Goal: Task Accomplishment & Management: Manage account settings

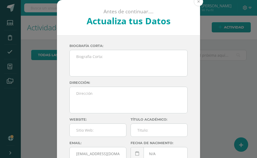
click at [197, 1] on button at bounding box center [198, 1] width 9 height 9
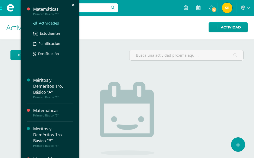
click at [50, 21] on span "Actividades" at bounding box center [49, 23] width 20 height 5
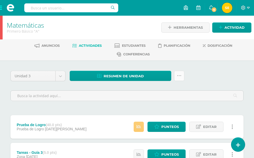
click at [177, 76] on icon at bounding box center [179, 75] width 4 height 4
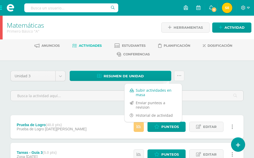
click at [154, 91] on link "Subir actividades en masa" at bounding box center [152, 92] width 57 height 13
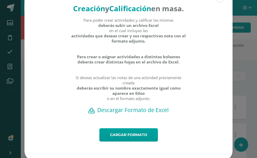
scroll to position [26, 0]
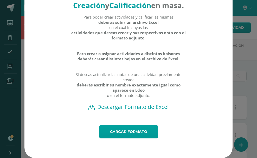
click at [125, 109] on h2 "Descargar Formato de Excel" at bounding box center [129, 106] width 190 height 7
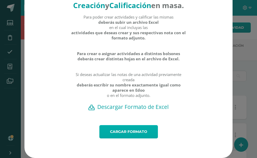
click at [131, 133] on link "Cargar formato" at bounding box center [129, 131] width 59 height 13
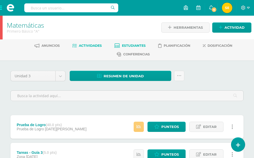
click at [140, 47] on span "Estudiantes" at bounding box center [134, 46] width 24 height 4
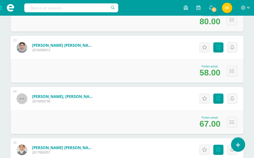
scroll to position [703, 0]
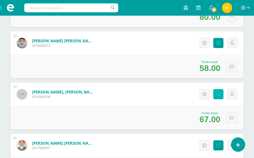
click at [0, 0] on span "Punteos" at bounding box center [0, 0] width 0 height 0
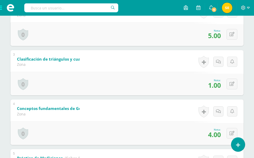
scroll to position [182, 0]
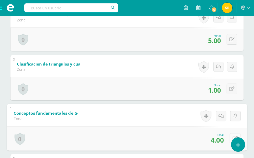
click at [232, 139] on icon at bounding box center [234, 138] width 5 height 4
type input "5"
click at [217, 142] on link at bounding box center [220, 140] width 10 height 10
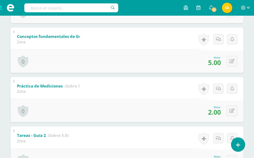
scroll to position [261, 0]
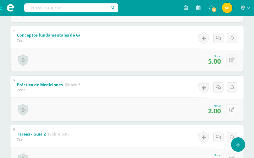
click at [231, 110] on button at bounding box center [231, 109] width 11 height 11
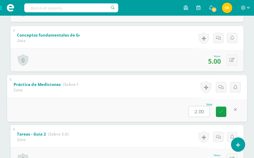
type input "3"
click at [219, 111] on icon at bounding box center [220, 111] width 5 height 4
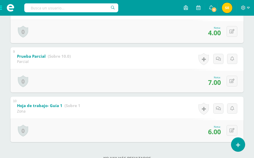
scroll to position [495, 0]
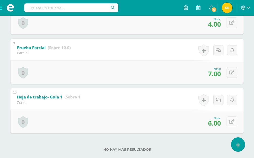
click at [231, 122] on button at bounding box center [231, 121] width 11 height 11
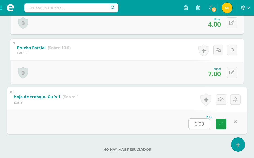
type input "7"
click at [220, 125] on icon at bounding box center [220, 123] width 5 height 4
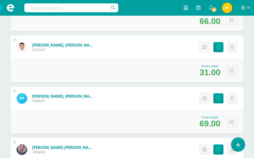
scroll to position [1074, 0]
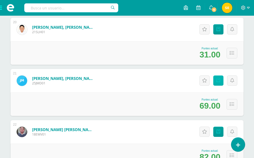
click at [0, 0] on span "Punteos" at bounding box center [0, 0] width 0 height 0
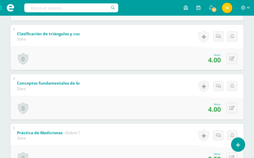
scroll to position [218, 0]
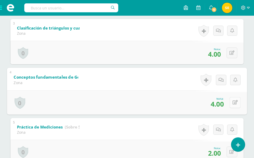
click at [232, 103] on icon at bounding box center [234, 102] width 5 height 4
type input "5"
click at [221, 105] on icon at bounding box center [220, 104] width 5 height 4
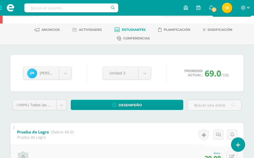
scroll to position [0, 0]
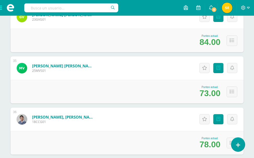
scroll to position [1833, 0]
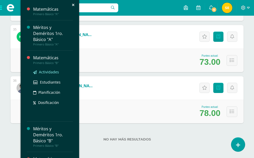
click at [47, 69] on span "Actividades" at bounding box center [49, 71] width 20 height 5
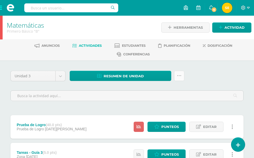
click at [177, 76] on icon at bounding box center [179, 75] width 4 height 4
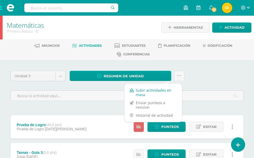
click at [148, 91] on link "Subir actividades en masa" at bounding box center [152, 92] width 57 height 13
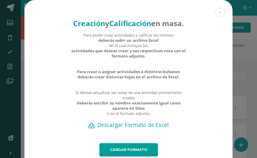
click at [108, 128] on h2 "Descargar Formato de Excel" at bounding box center [129, 124] width 190 height 7
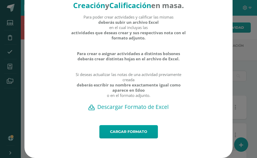
scroll to position [28, 0]
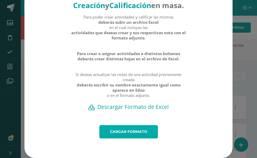
click at [128, 130] on link "Cargar formato" at bounding box center [129, 131] width 59 height 13
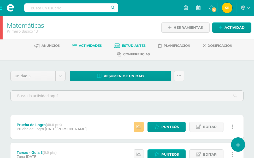
click at [142, 44] on span "Estudiantes" at bounding box center [134, 46] width 24 height 4
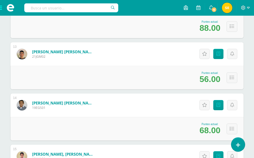
scroll to position [696, 0]
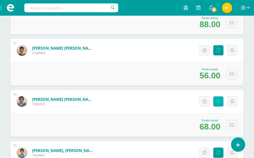
click at [0, 0] on span "Punteos" at bounding box center [0, 0] width 0 height 0
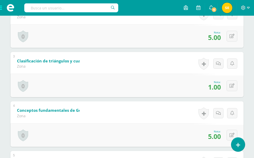
scroll to position [203, 0]
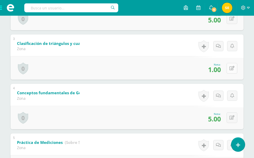
click at [231, 68] on button at bounding box center [231, 68] width 11 height 11
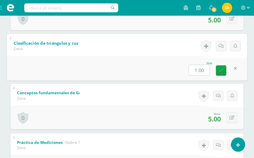
type input "2"
click at [220, 71] on icon at bounding box center [220, 70] width 5 height 4
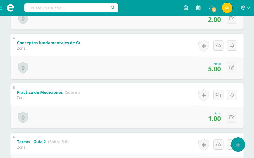
scroll to position [254, 0]
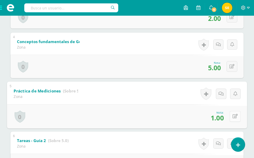
click at [231, 116] on button at bounding box center [234, 115] width 11 height 11
type input "2"
click at [219, 118] on icon at bounding box center [220, 118] width 5 height 4
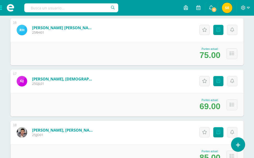
scroll to position [887, 0]
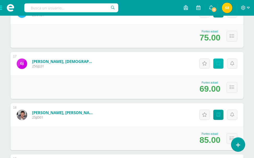
click at [0, 0] on span "Punteos" at bounding box center [0, 0] width 0 height 0
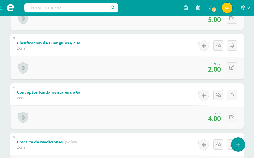
scroll to position [235, 0]
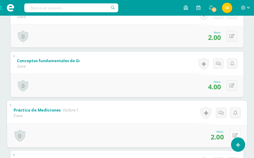
click at [231, 135] on button at bounding box center [234, 134] width 11 height 11
type input "3"
click at [219, 138] on icon at bounding box center [220, 137] width 5 height 4
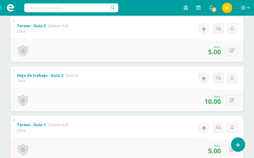
scroll to position [373, 0]
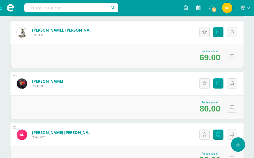
scroll to position [1006, 0]
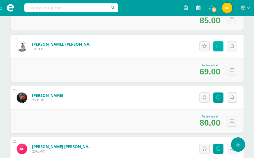
click at [0, 0] on span "Punteos" at bounding box center [0, 0] width 0 height 0
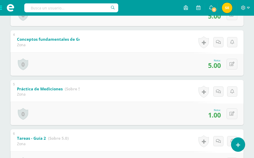
scroll to position [261, 0]
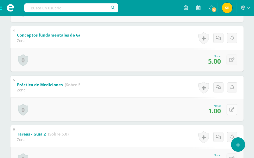
click at [230, 111] on button at bounding box center [231, 109] width 11 height 11
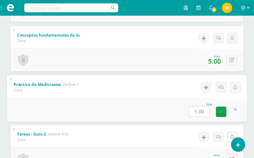
type input "2"
click at [220, 111] on icon at bounding box center [220, 111] width 5 height 4
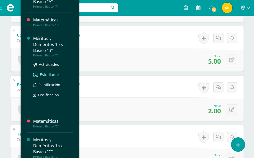
scroll to position [52, 0]
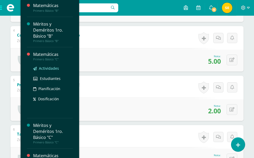
click at [50, 66] on span "Actividades" at bounding box center [49, 68] width 20 height 5
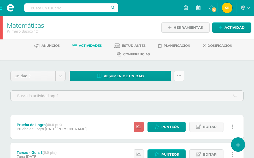
click at [174, 78] on link at bounding box center [179, 76] width 10 height 10
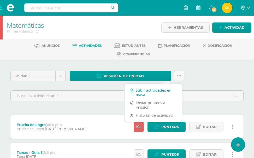
click at [141, 90] on link "Subir actividades en masa" at bounding box center [152, 92] width 57 height 13
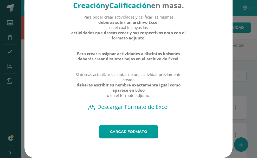
scroll to position [28, 0]
click at [131, 105] on h2 "Descargar Formato de Excel" at bounding box center [129, 106] width 190 height 7
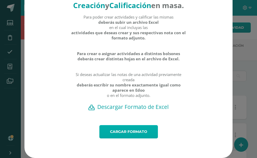
click at [127, 132] on link "Cargar formato" at bounding box center [129, 131] width 59 height 13
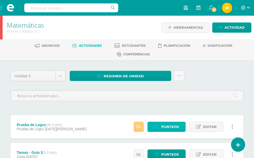
click at [172, 122] on span "Punteos" at bounding box center [169, 127] width 17 height 10
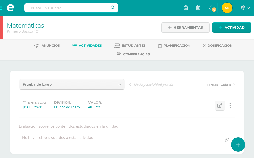
scroll to position [0, 0]
click at [145, 46] on span "Estudiantes" at bounding box center [134, 45] width 24 height 4
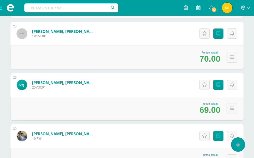
scroll to position [1465, 0]
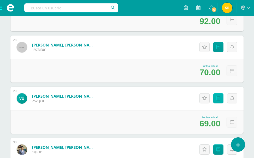
click at [0, 0] on span "Punteos" at bounding box center [0, 0] width 0 height 0
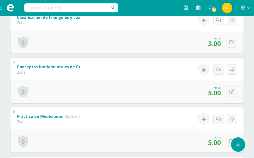
scroll to position [234, 0]
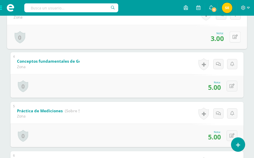
click at [233, 37] on icon at bounding box center [234, 37] width 5 height 4
type input "4"
click at [219, 38] on icon at bounding box center [220, 38] width 5 height 4
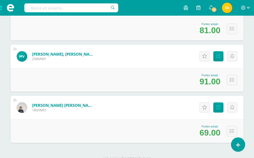
scroll to position [1773, 0]
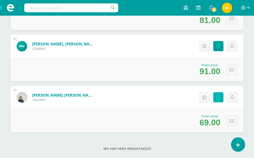
click at [0, 0] on span "Punteos" at bounding box center [0, 0] width 0 height 0
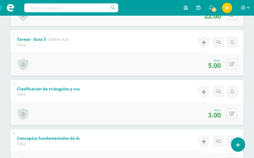
scroll to position [182, 0]
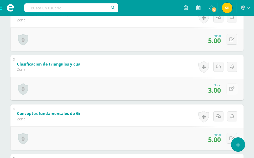
click at [233, 89] on icon at bounding box center [231, 88] width 5 height 4
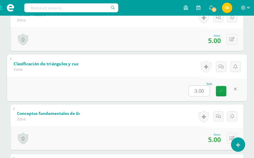
type input "4"
click at [219, 89] on icon at bounding box center [220, 91] width 5 height 4
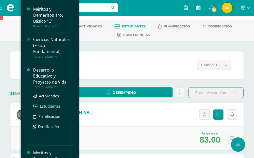
scroll to position [205, 0]
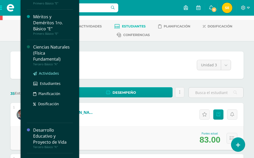
click at [47, 72] on span "Actividades" at bounding box center [49, 73] width 20 height 5
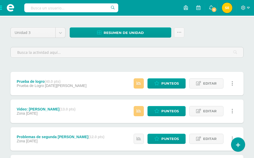
scroll to position [52, 0]
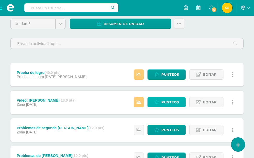
click at [176, 97] on span "Punteos" at bounding box center [169, 102] width 17 height 10
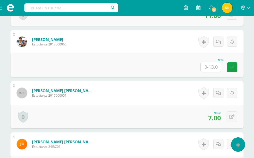
scroll to position [216, 0]
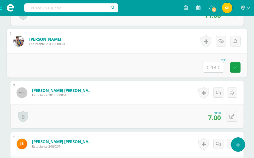
click at [216, 67] on input "text" at bounding box center [213, 67] width 21 height 10
type input "1"
click at [234, 68] on icon at bounding box center [235, 67] width 5 height 4
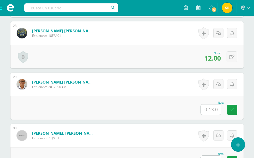
scroll to position [1562, 0]
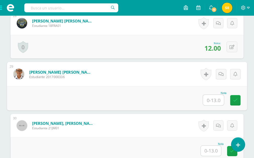
click at [216, 100] on input "text" at bounding box center [213, 100] width 21 height 10
type input "11"
click at [237, 99] on link at bounding box center [235, 100] width 10 height 10
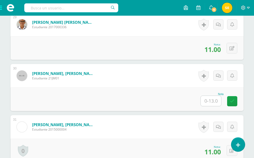
scroll to position [1614, 0]
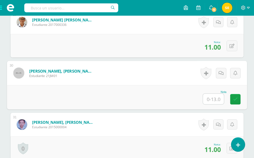
click at [211, 98] on input "text" at bounding box center [213, 99] width 21 height 10
type input "1"
click at [237, 99] on link at bounding box center [235, 99] width 10 height 10
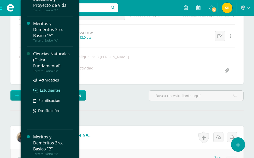
scroll to position [78, 0]
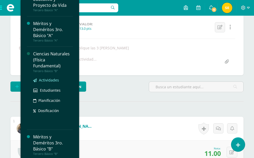
click at [48, 78] on span "Actividades" at bounding box center [49, 79] width 20 height 5
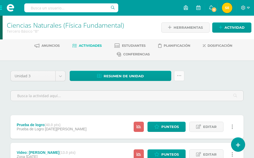
click at [177, 77] on icon at bounding box center [179, 75] width 4 height 4
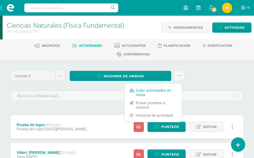
click at [154, 91] on link "Subir actividades en masa" at bounding box center [152, 92] width 57 height 13
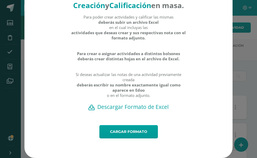
scroll to position [28, 0]
click at [125, 108] on h2 "Descargar Formato de Excel" at bounding box center [129, 106] width 190 height 7
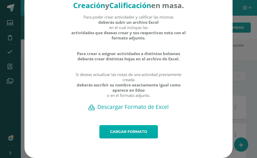
click at [130, 132] on link "Cargar formato" at bounding box center [129, 131] width 59 height 13
